Goal: Find specific page/section: Find specific page/section

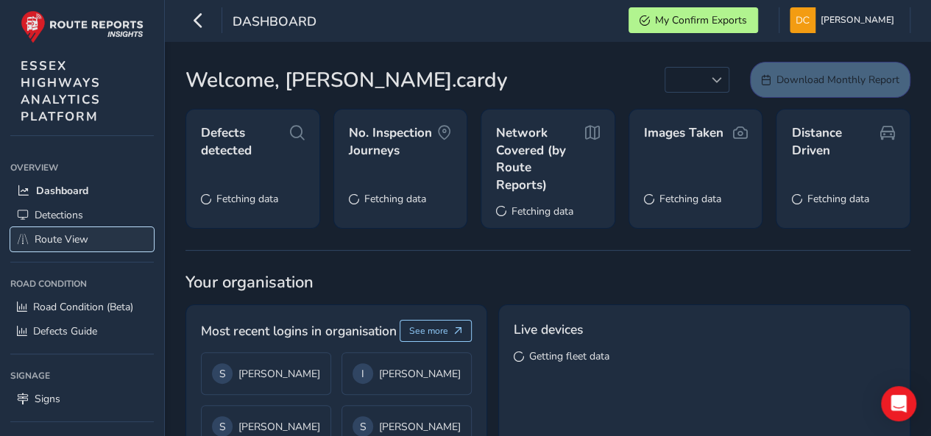
click at [71, 245] on link "Route View" at bounding box center [82, 239] width 144 height 24
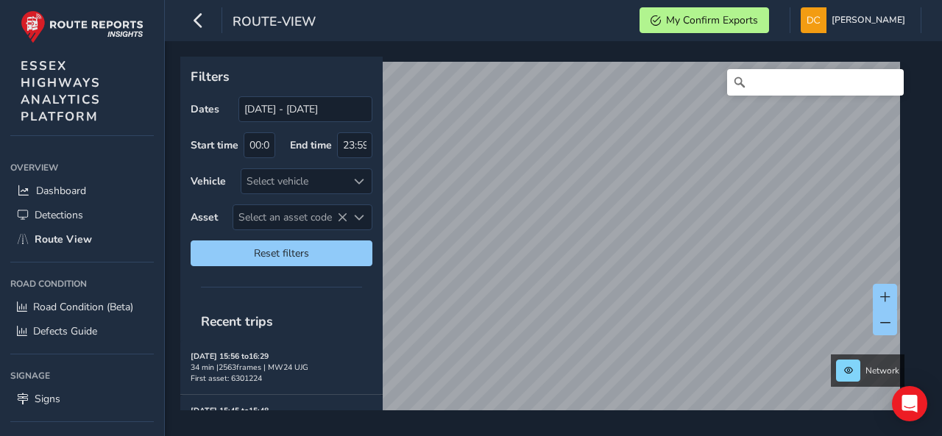
click at [0, 0] on icon at bounding box center [0, 0] width 0 height 0
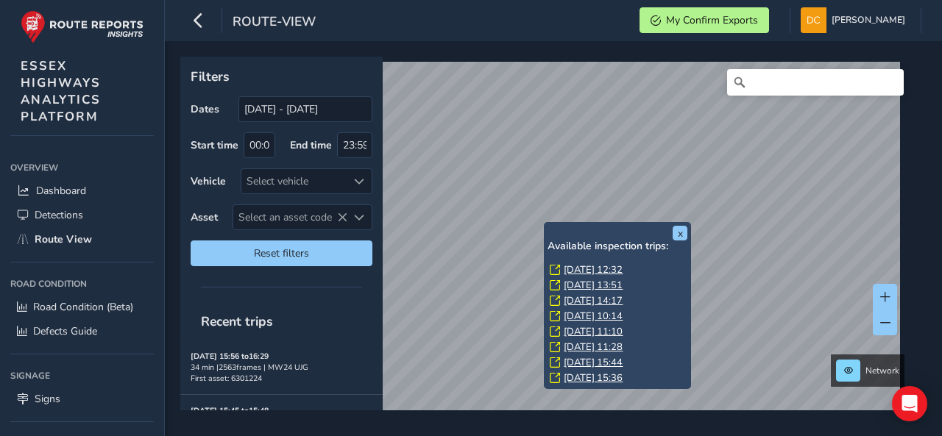
click at [558, 269] on icon at bounding box center [555, 270] width 10 height 10
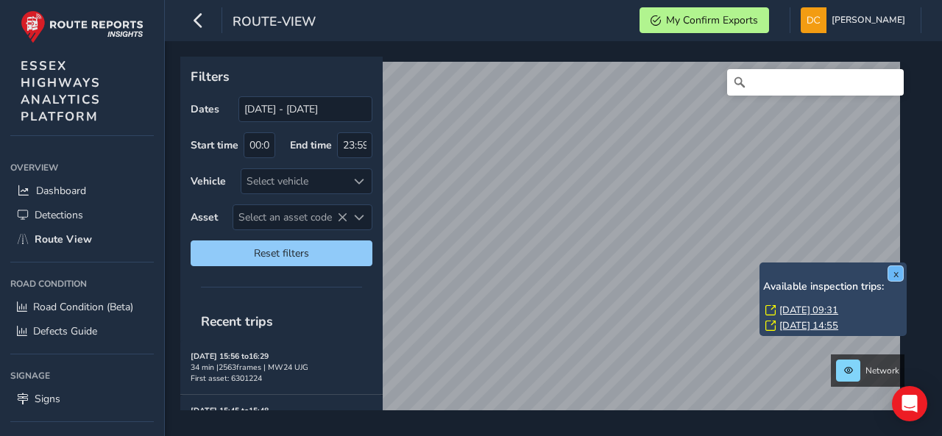
click at [901, 279] on button "x" at bounding box center [895, 273] width 15 height 15
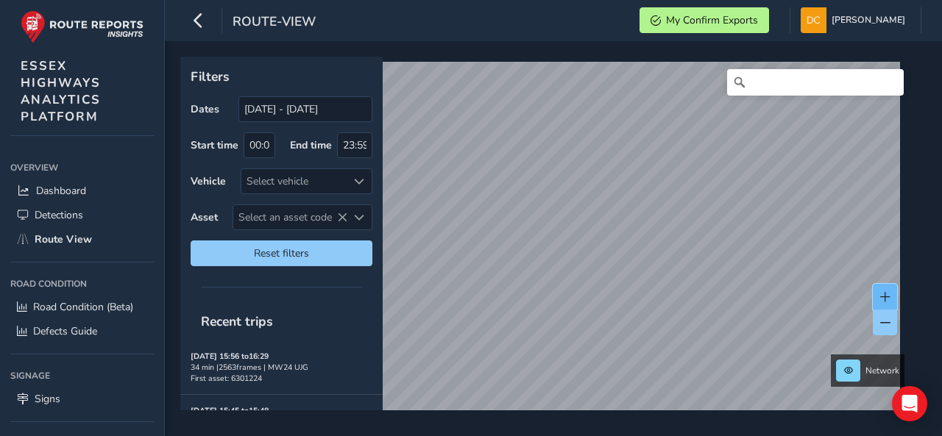
click at [894, 296] on button at bounding box center [885, 297] width 24 height 26
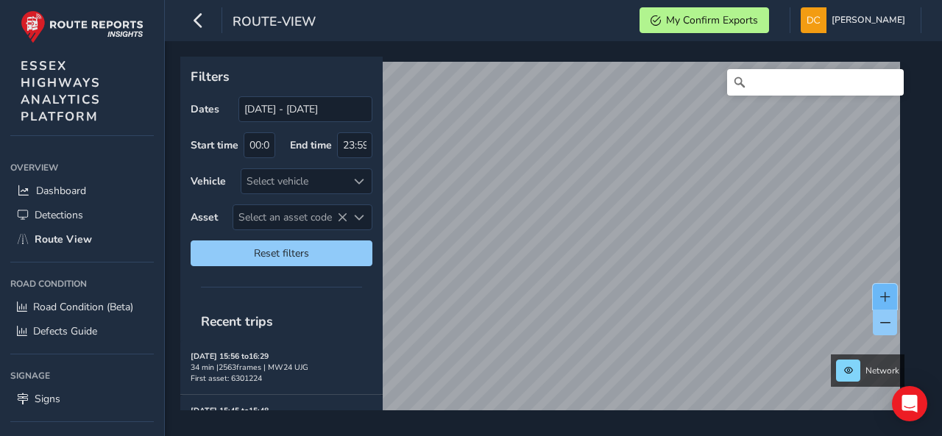
click at [894, 296] on button at bounding box center [885, 297] width 24 height 26
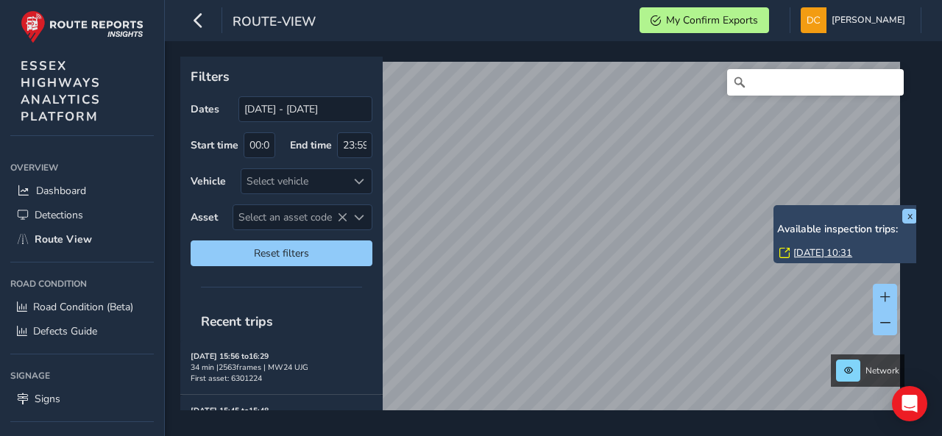
click at [799, 249] on link "[DATE] 10:31" at bounding box center [822, 253] width 59 height 13
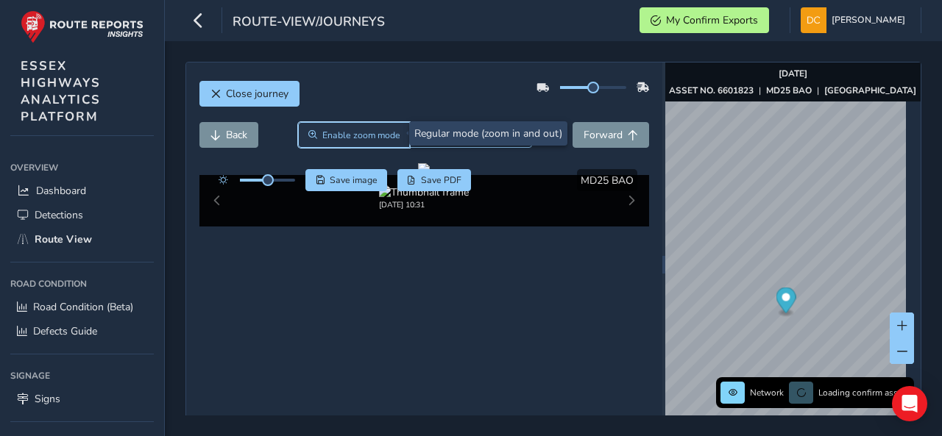
click at [316, 124] on button "Enable zoom mode" at bounding box center [354, 135] width 112 height 26
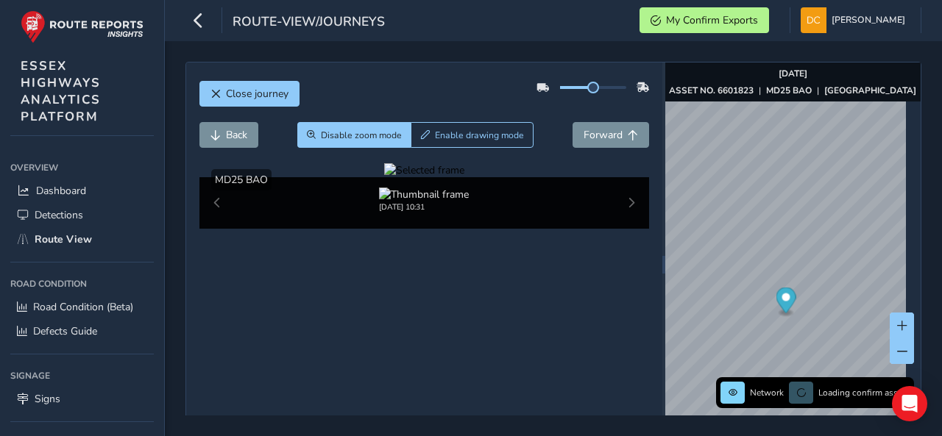
click at [464, 177] on div at bounding box center [424, 170] width 80 height 14
drag, startPoint x: 632, startPoint y: 260, endPoint x: 580, endPoint y: 344, distance: 98.8
click at [464, 177] on figure at bounding box center [424, 170] width 80 height 14
